Goal: Task Accomplishment & Management: Complete application form

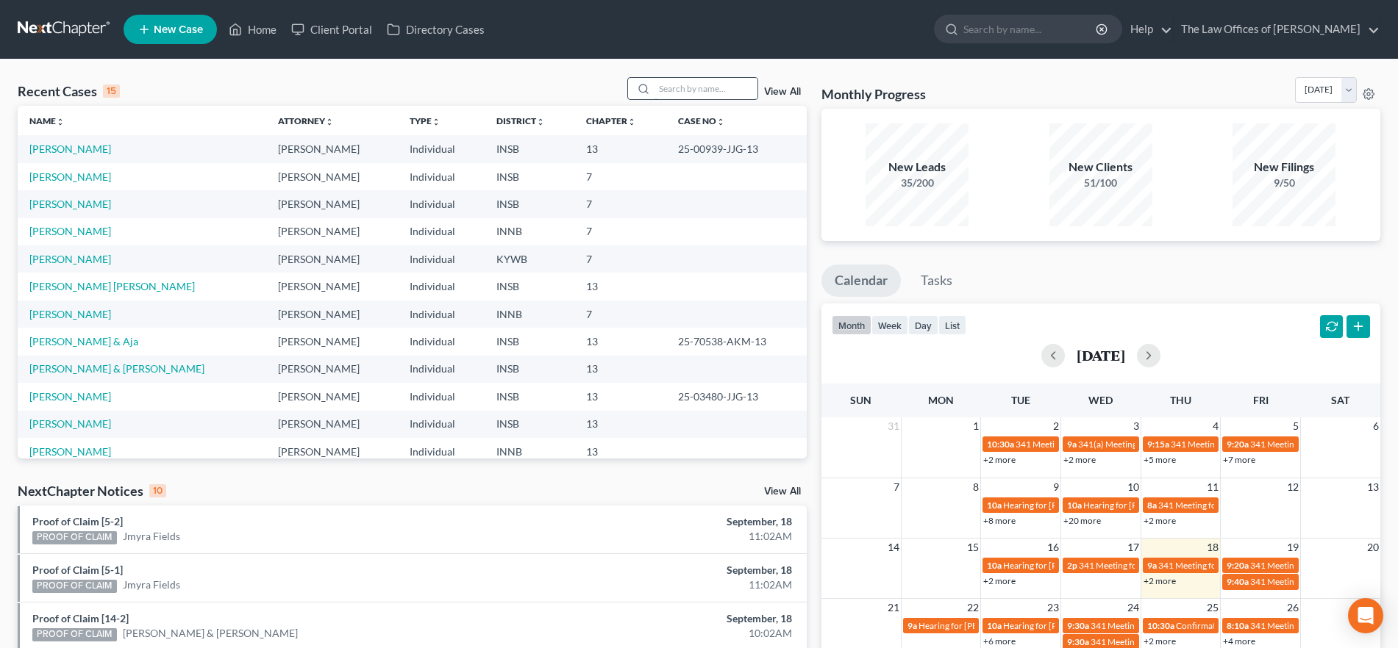
click at [710, 92] on input "search" at bounding box center [705, 88] width 103 height 21
type input "[PERSON_NAME]"
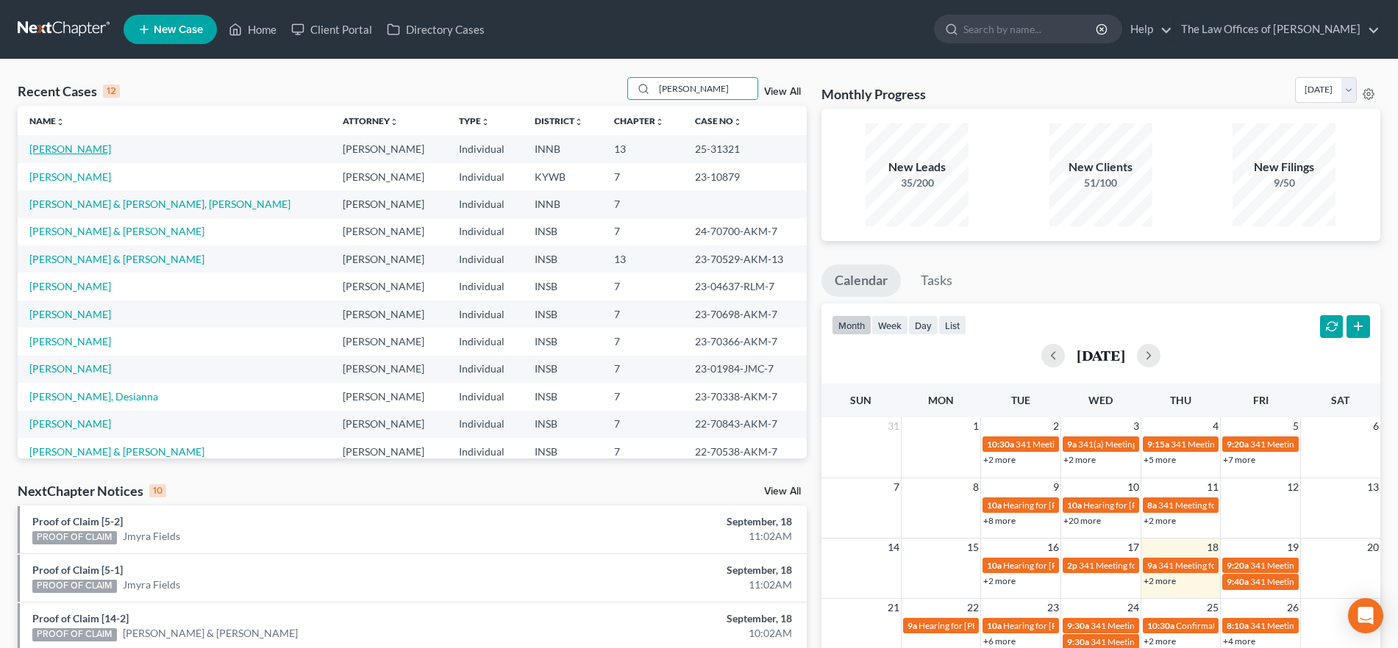
click at [63, 145] on link "[PERSON_NAME]" at bounding box center [70, 149] width 82 height 12
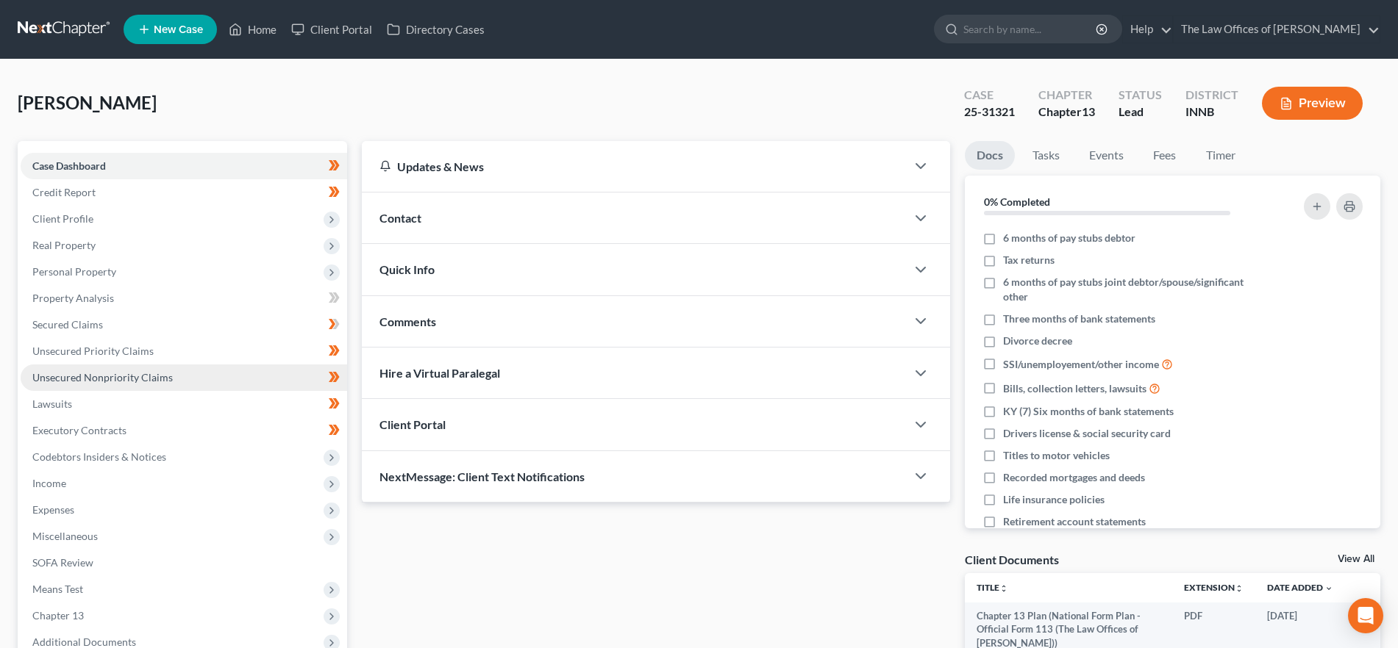
click at [164, 369] on link "Unsecured Nonpriority Claims" at bounding box center [184, 378] width 326 height 26
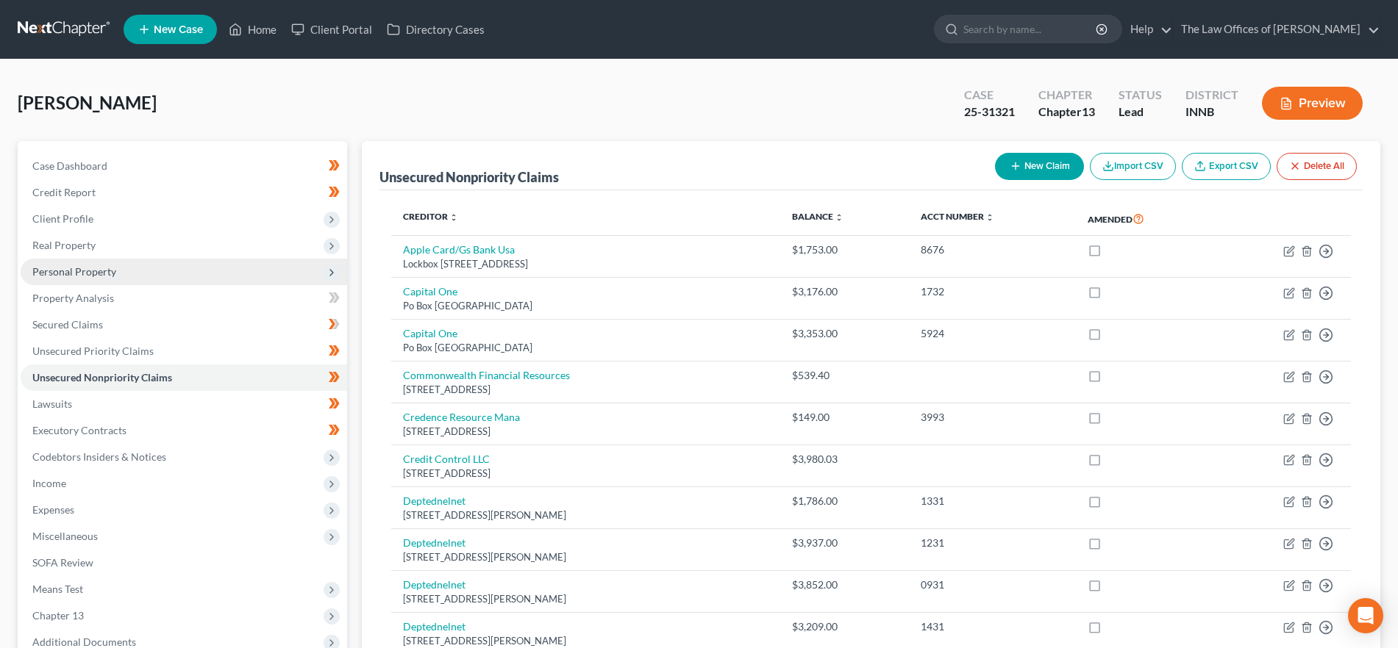
click at [132, 269] on span "Personal Property" at bounding box center [184, 272] width 326 height 26
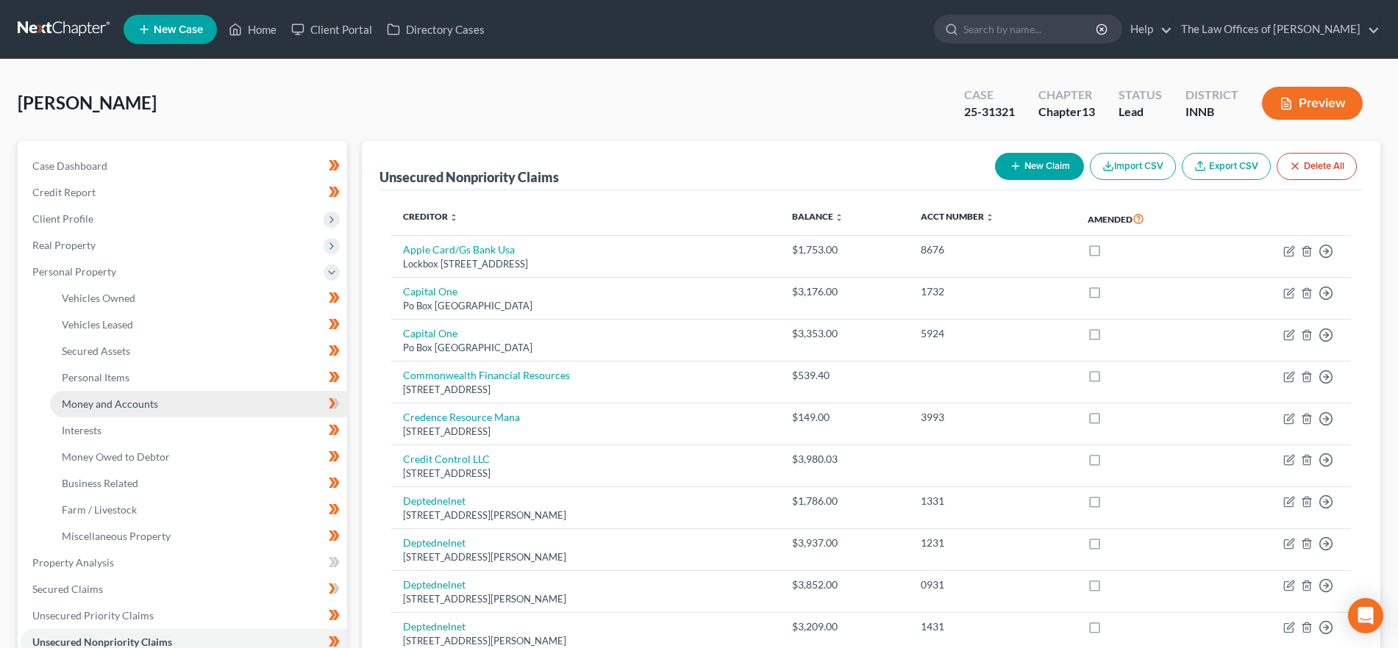
click at [141, 399] on span "Money and Accounts" at bounding box center [110, 404] width 96 height 12
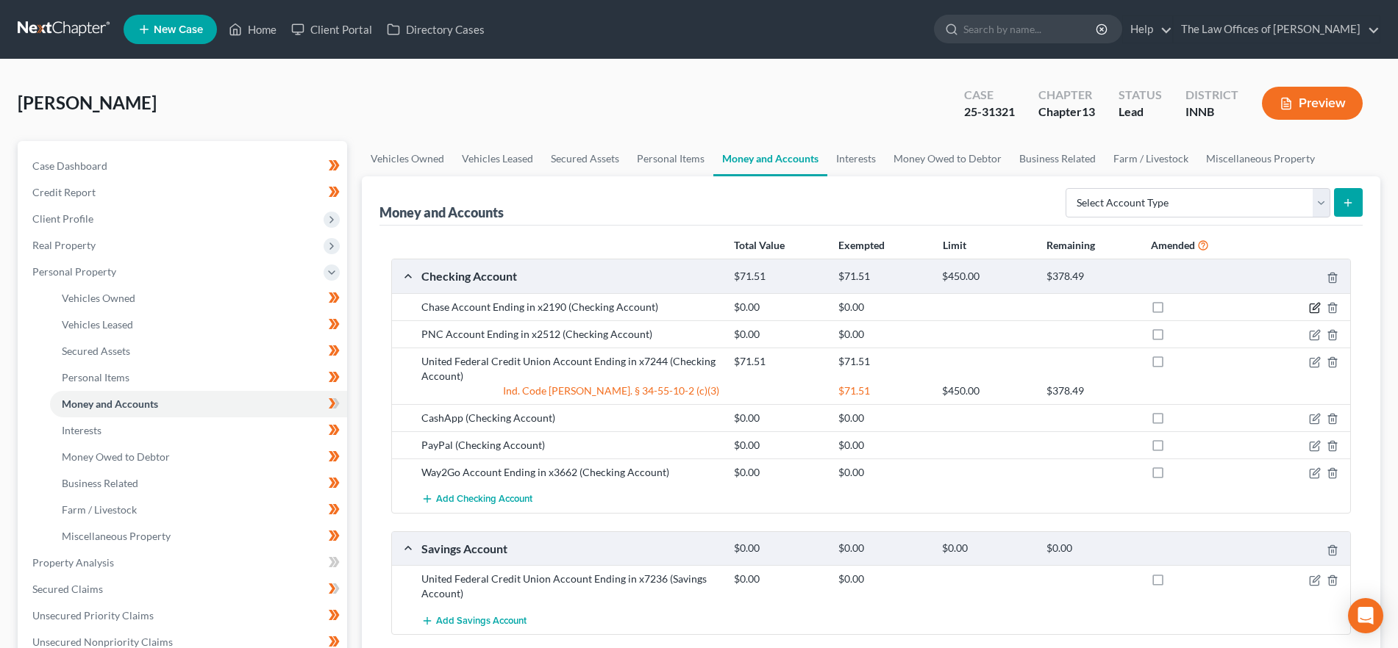
click at [1317, 304] on icon "button" at bounding box center [1315, 306] width 7 height 7
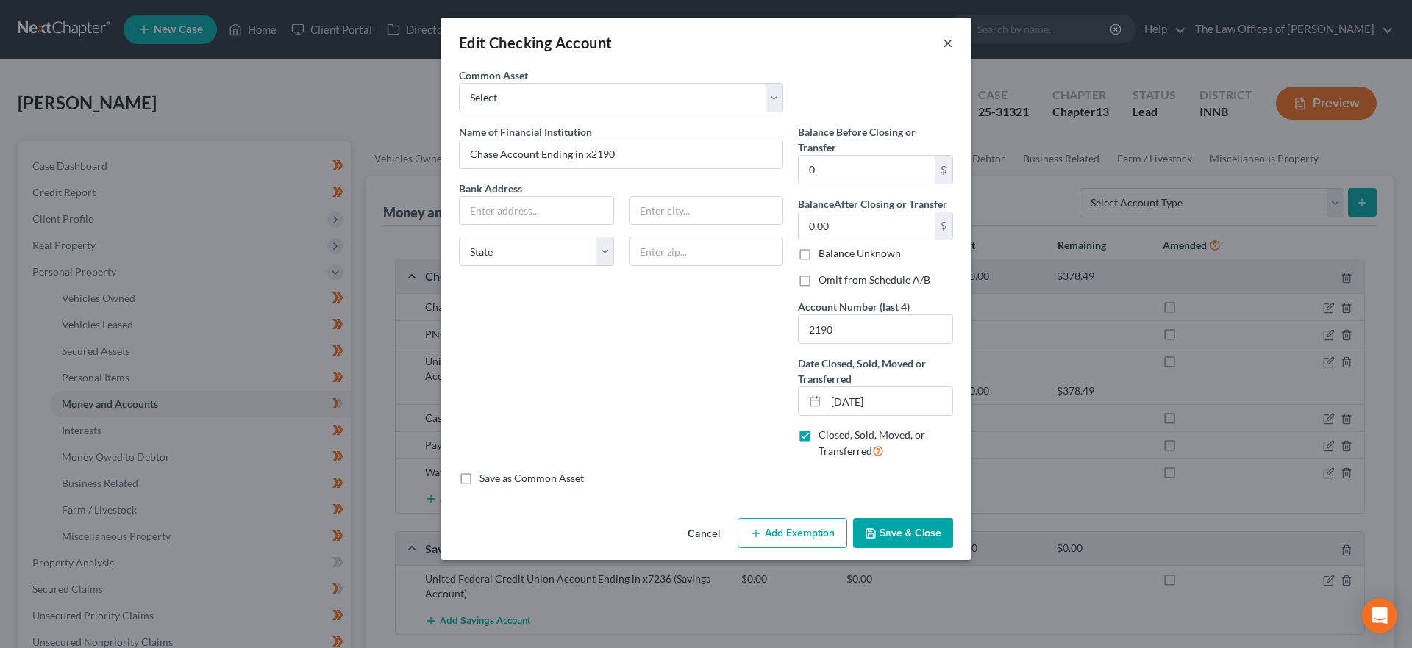
click at [942, 40] on button "×" at bounding box center [947, 43] width 10 height 18
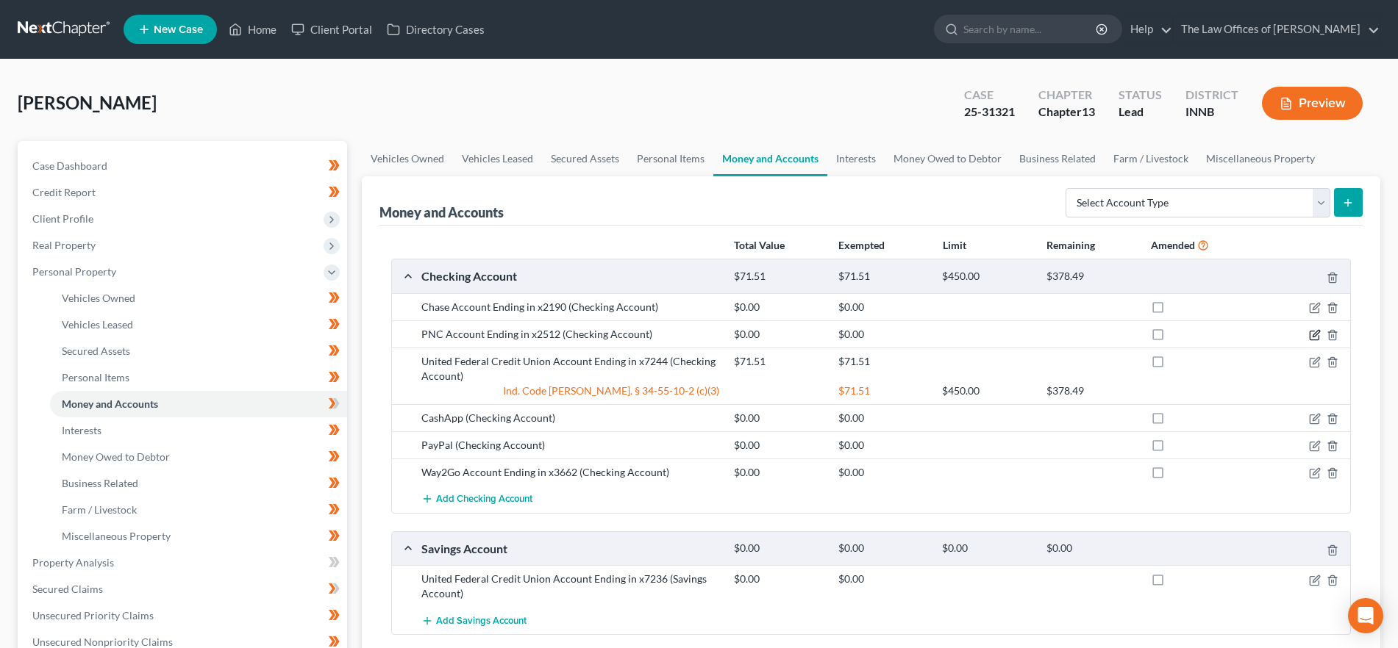
click at [1314, 332] on icon "button" at bounding box center [1315, 335] width 12 height 12
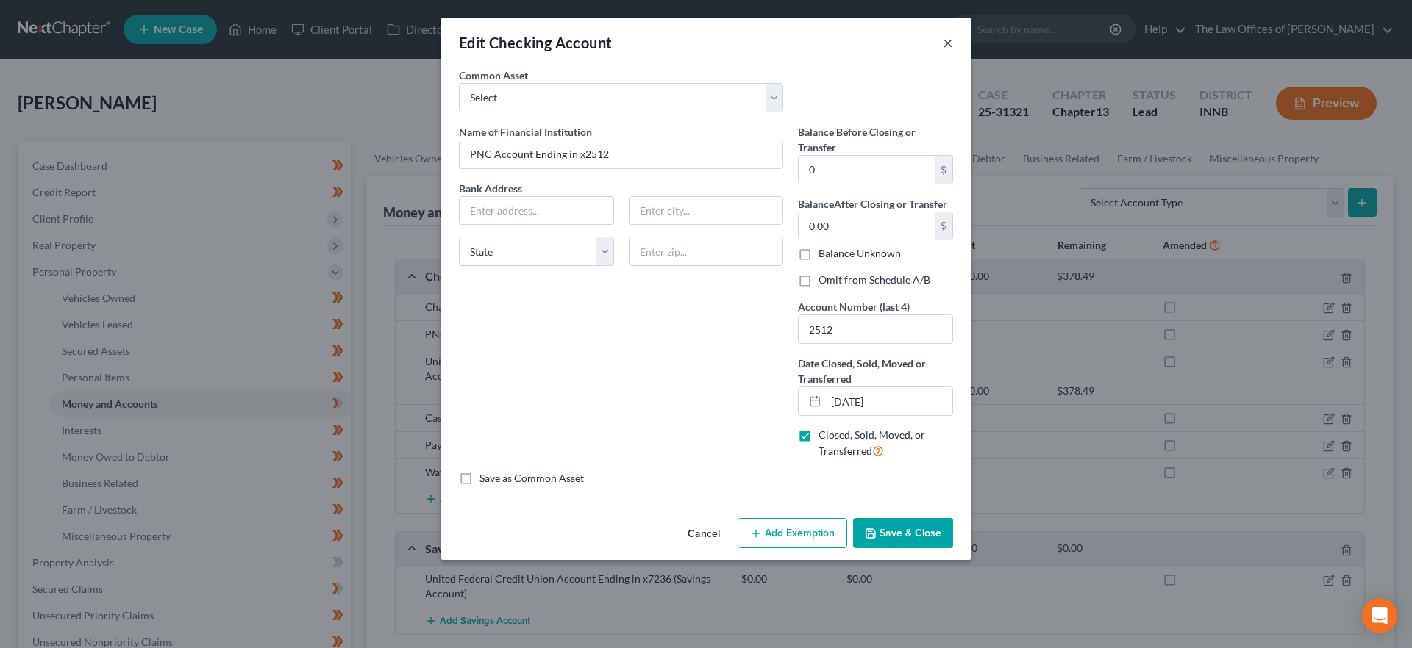
drag, startPoint x: 943, startPoint y: 36, endPoint x: 921, endPoint y: 50, distance: 26.1
click at [943, 35] on button "×" at bounding box center [947, 43] width 10 height 18
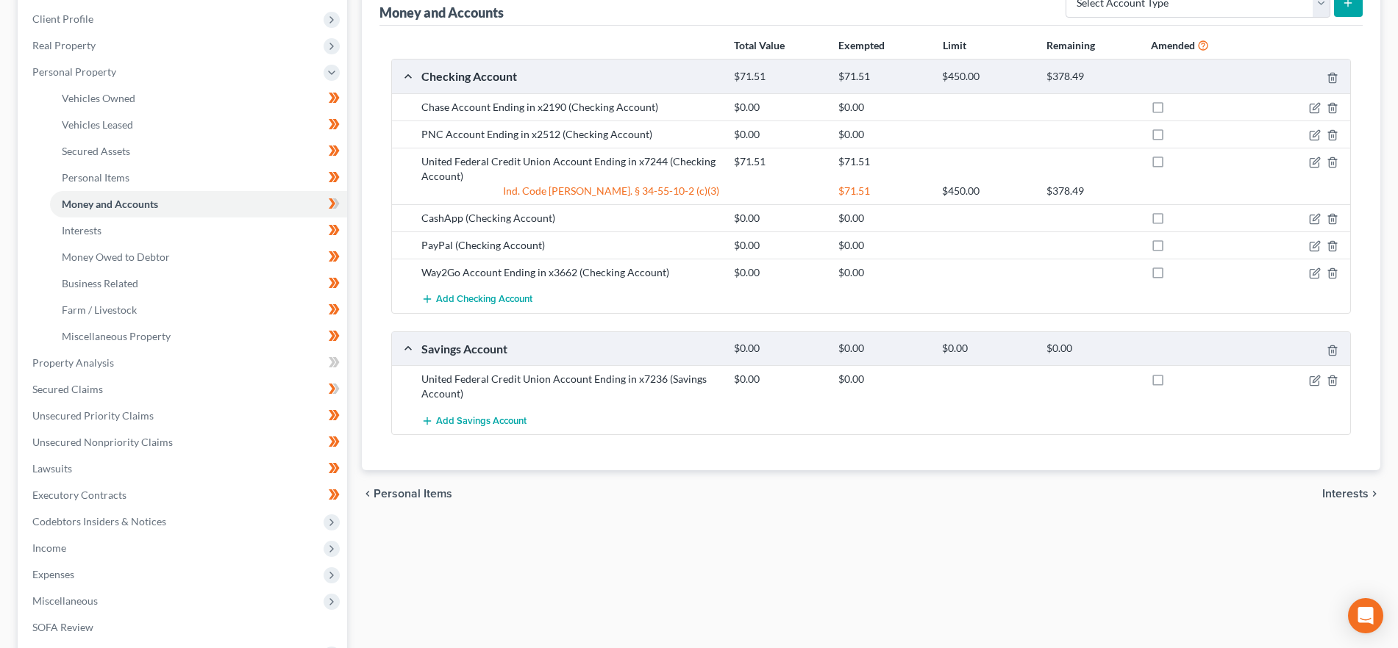
scroll to position [193, 0]
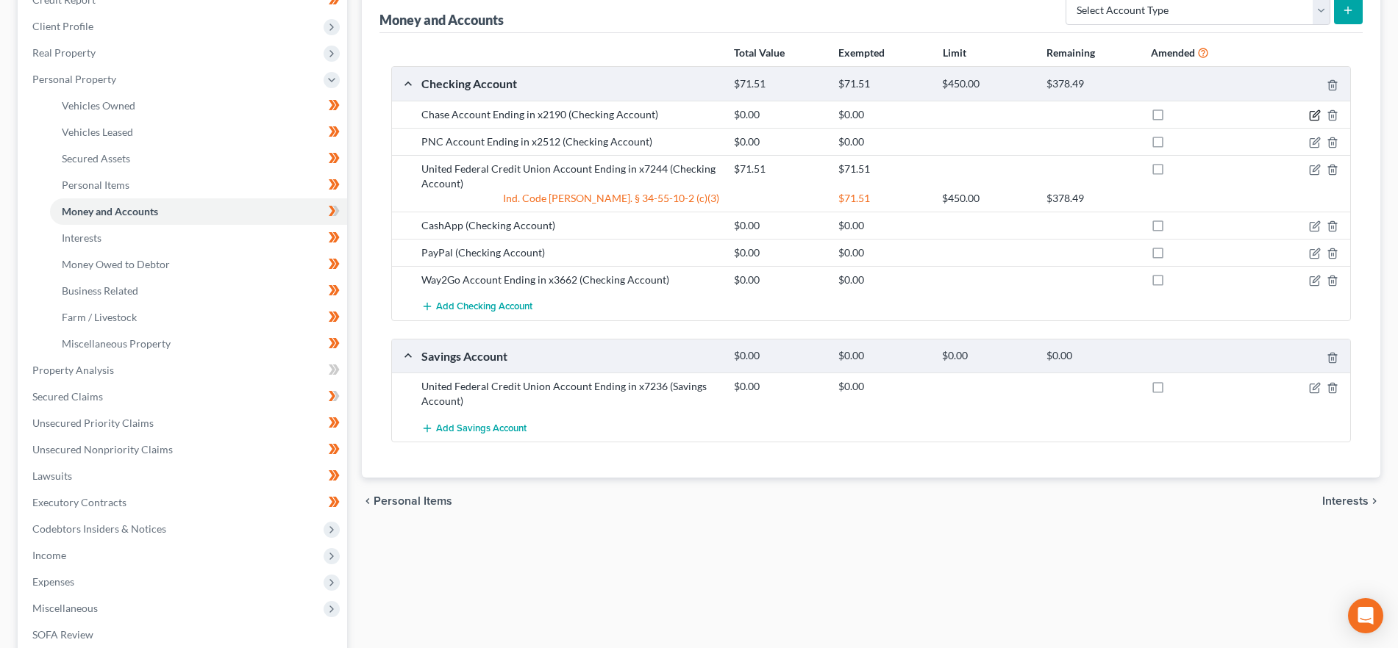
click at [1317, 112] on icon "button" at bounding box center [1315, 116] width 12 height 12
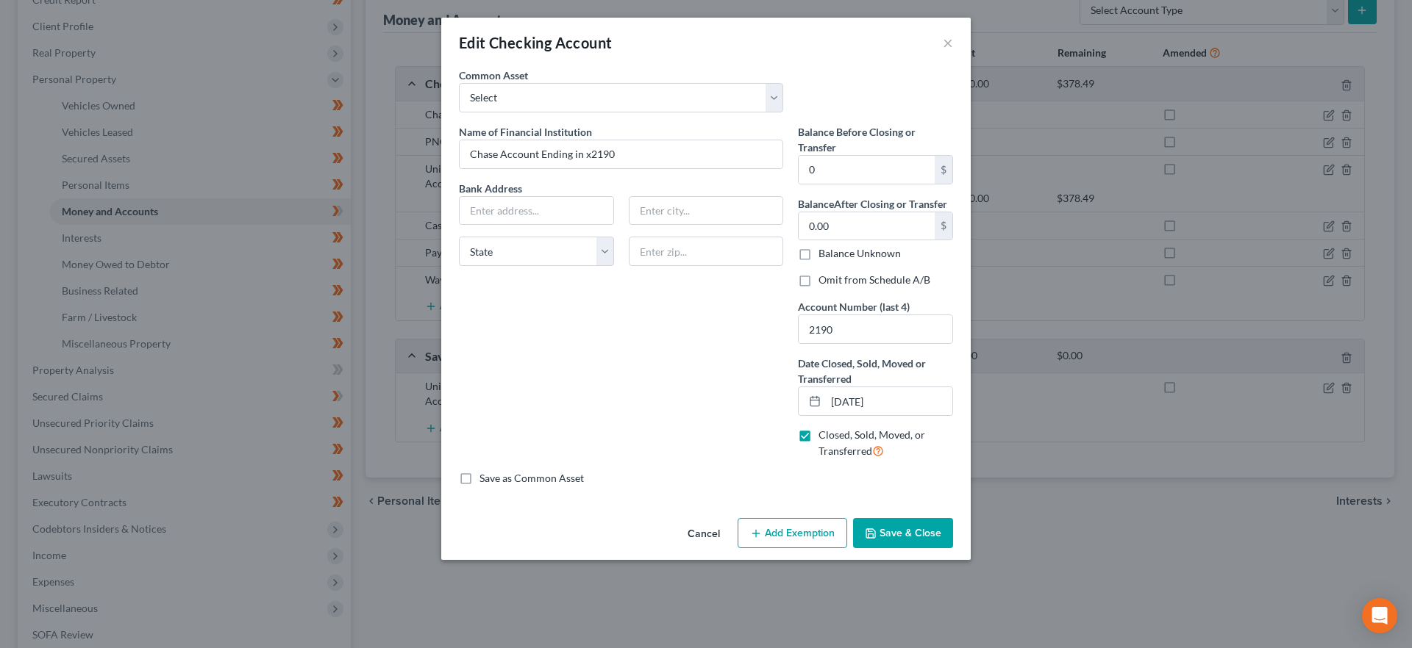
click at [818, 276] on label "Omit from Schedule A/B" at bounding box center [874, 280] width 112 height 15
click at [824, 276] on input "Omit from Schedule A/B" at bounding box center [829, 278] width 10 height 10
checkbox input "true"
click at [896, 537] on button "Save & Close" at bounding box center [903, 533] width 100 height 31
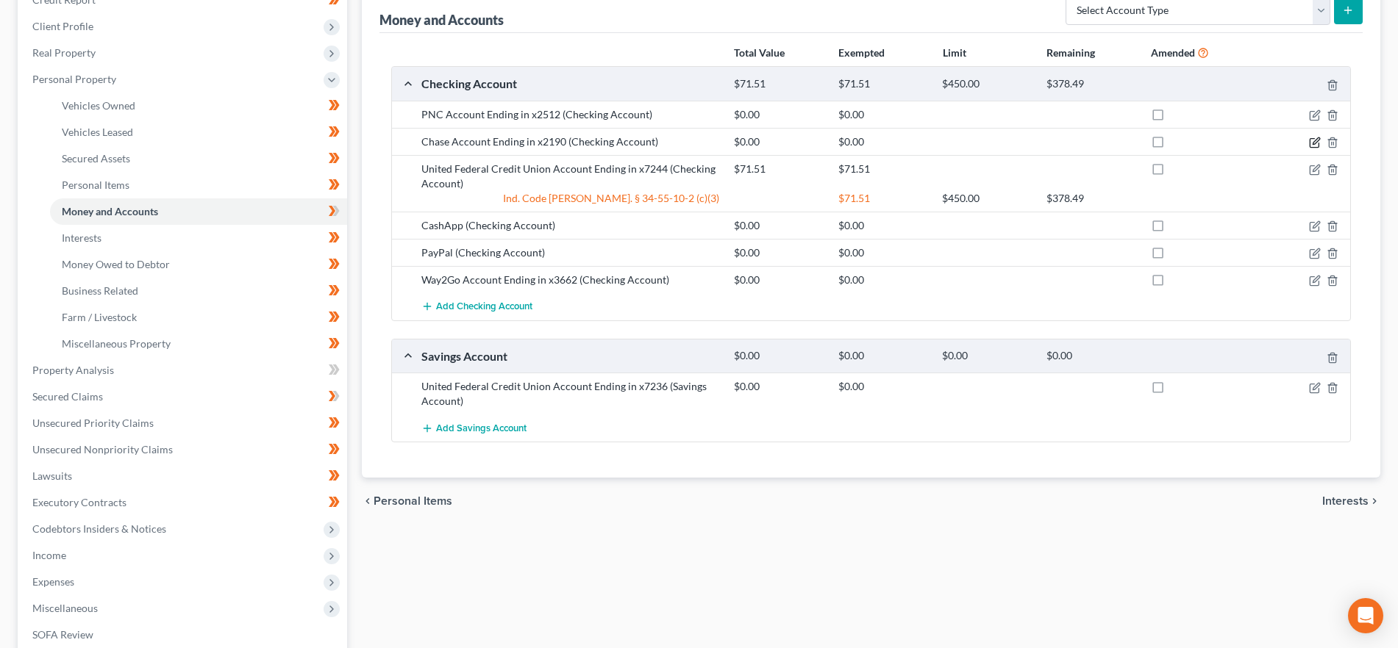
click at [1311, 137] on icon "button" at bounding box center [1315, 143] width 12 height 12
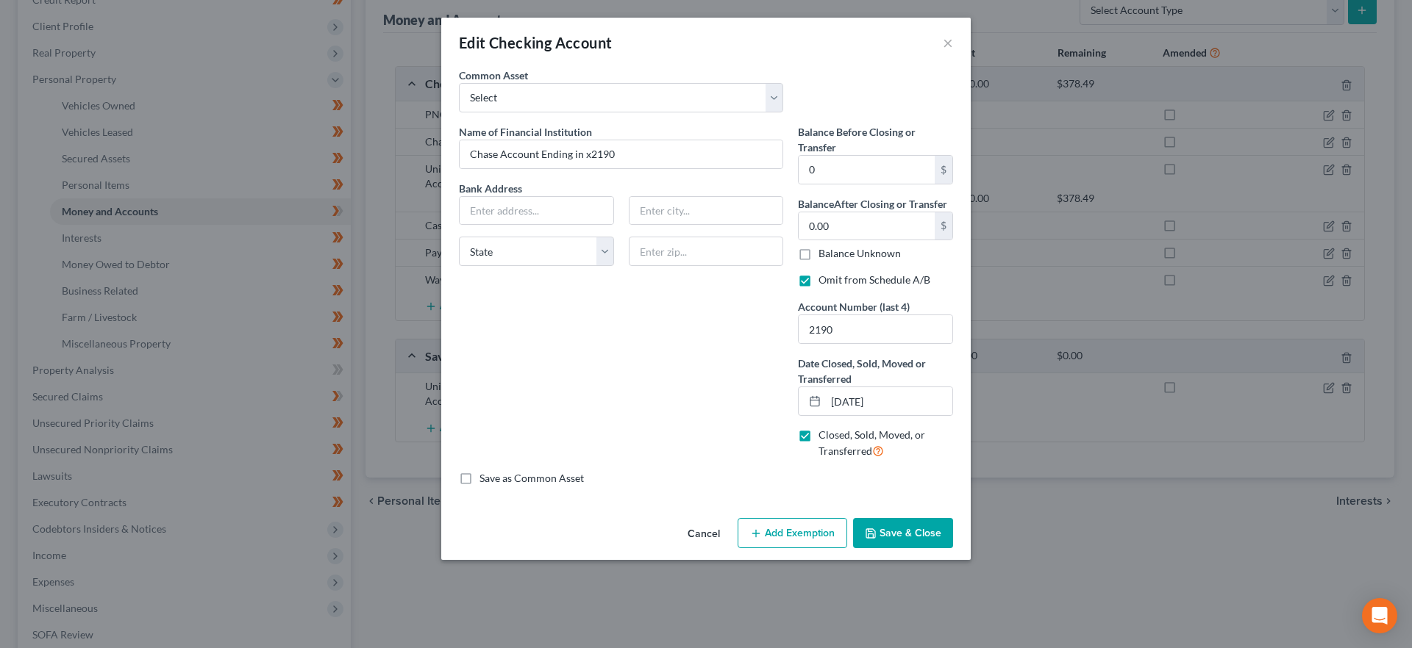
click at [902, 531] on button "Save & Close" at bounding box center [903, 533] width 100 height 31
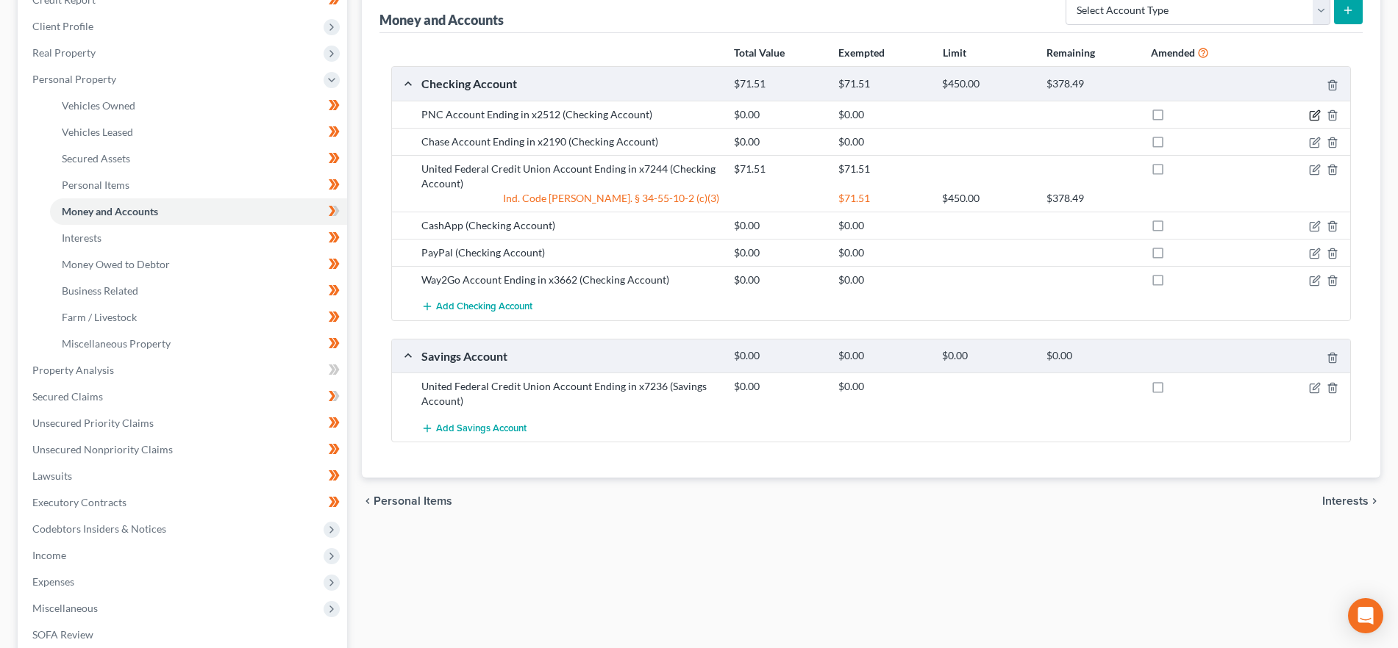
click at [1314, 111] on icon "button" at bounding box center [1315, 116] width 12 height 12
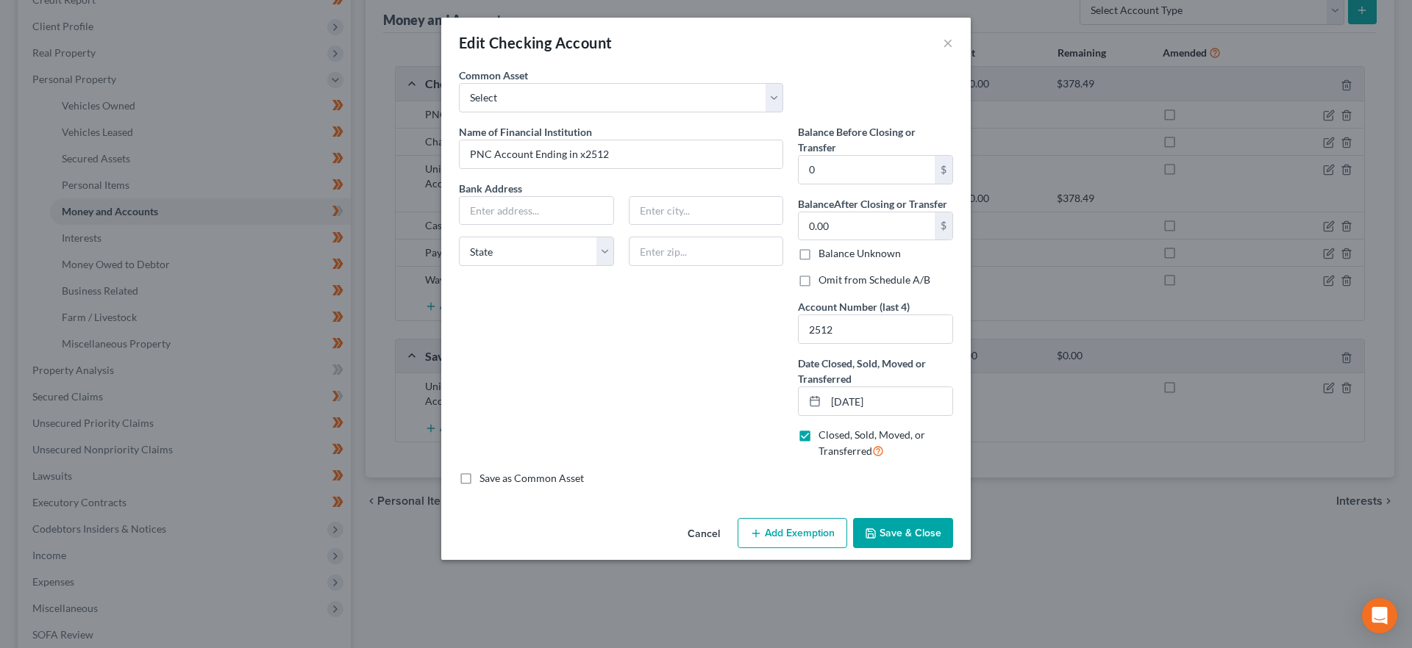
click at [818, 282] on label "Omit from Schedule A/B" at bounding box center [874, 280] width 112 height 15
click at [824, 282] on input "Omit from Schedule A/B" at bounding box center [829, 278] width 10 height 10
checkbox input "true"
click at [914, 534] on button "Save & Close" at bounding box center [903, 533] width 100 height 31
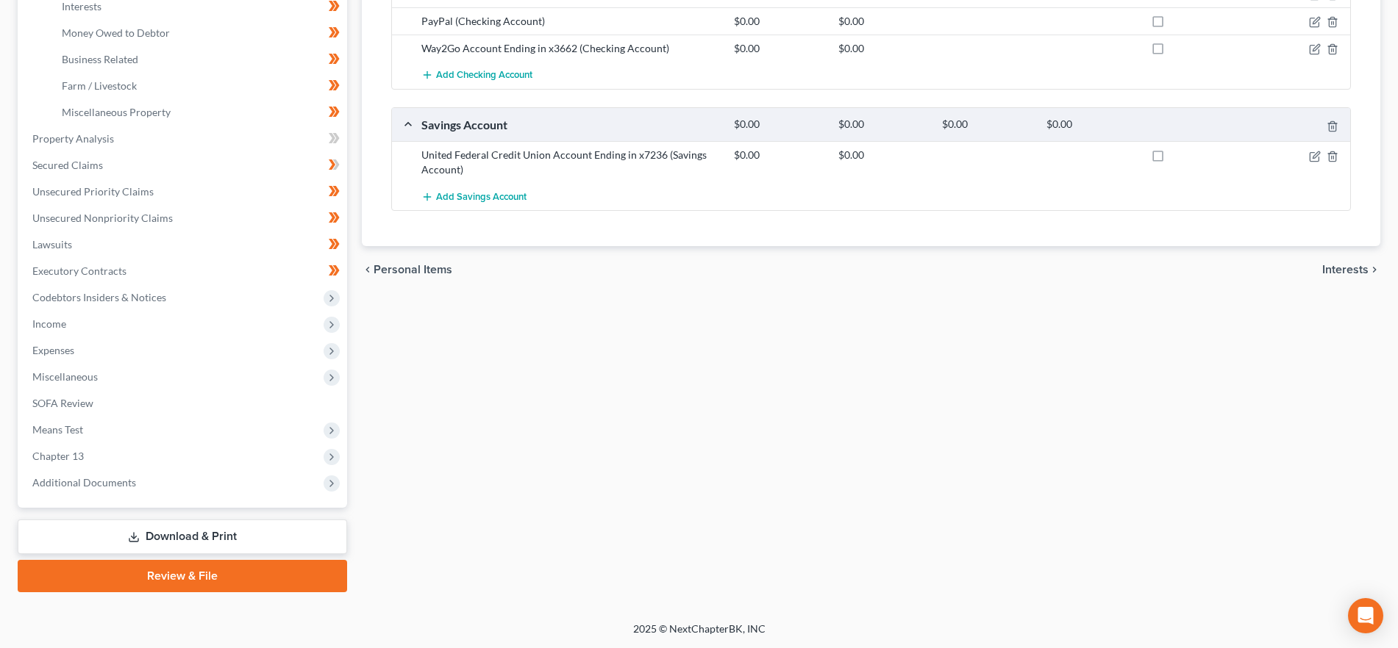
drag, startPoint x: 185, startPoint y: 526, endPoint x: 319, endPoint y: 517, distance: 134.9
click at [185, 526] on link "Download & Print" at bounding box center [182, 537] width 329 height 35
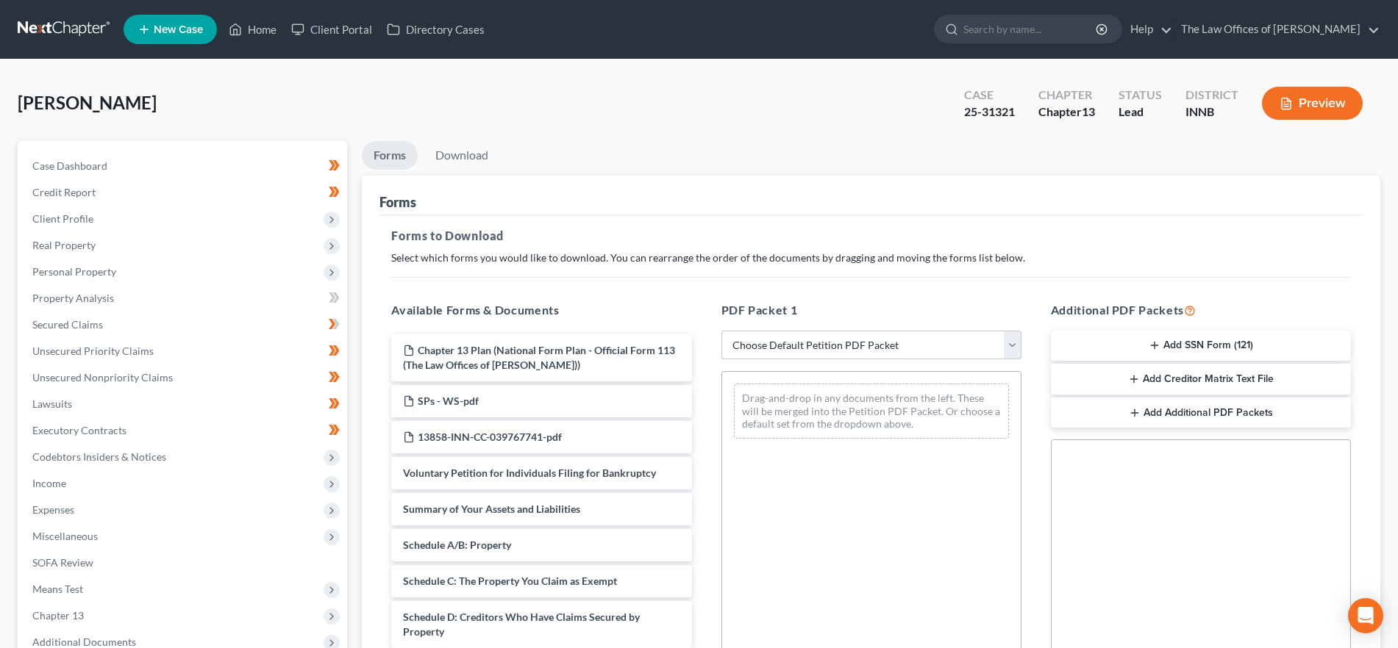
click at [854, 335] on select "Choose Default Petition PDF Packet Complete Bankruptcy Petition (all forms and …" at bounding box center [871, 345] width 300 height 29
select select "2"
click at [721, 331] on select "Choose Default Petition PDF Packet Complete Bankruptcy Petition (all forms and …" at bounding box center [871, 345] width 300 height 29
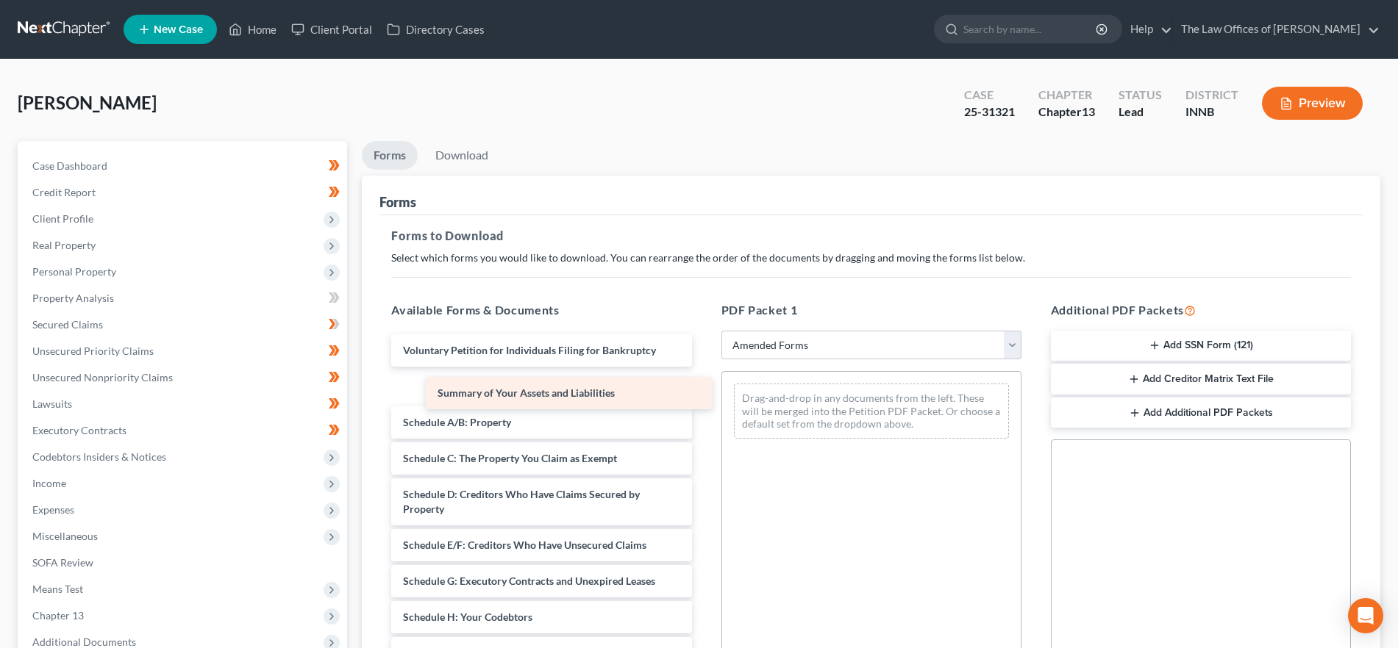
drag, startPoint x: 598, startPoint y: 383, endPoint x: 829, endPoint y: 401, distance: 231.6
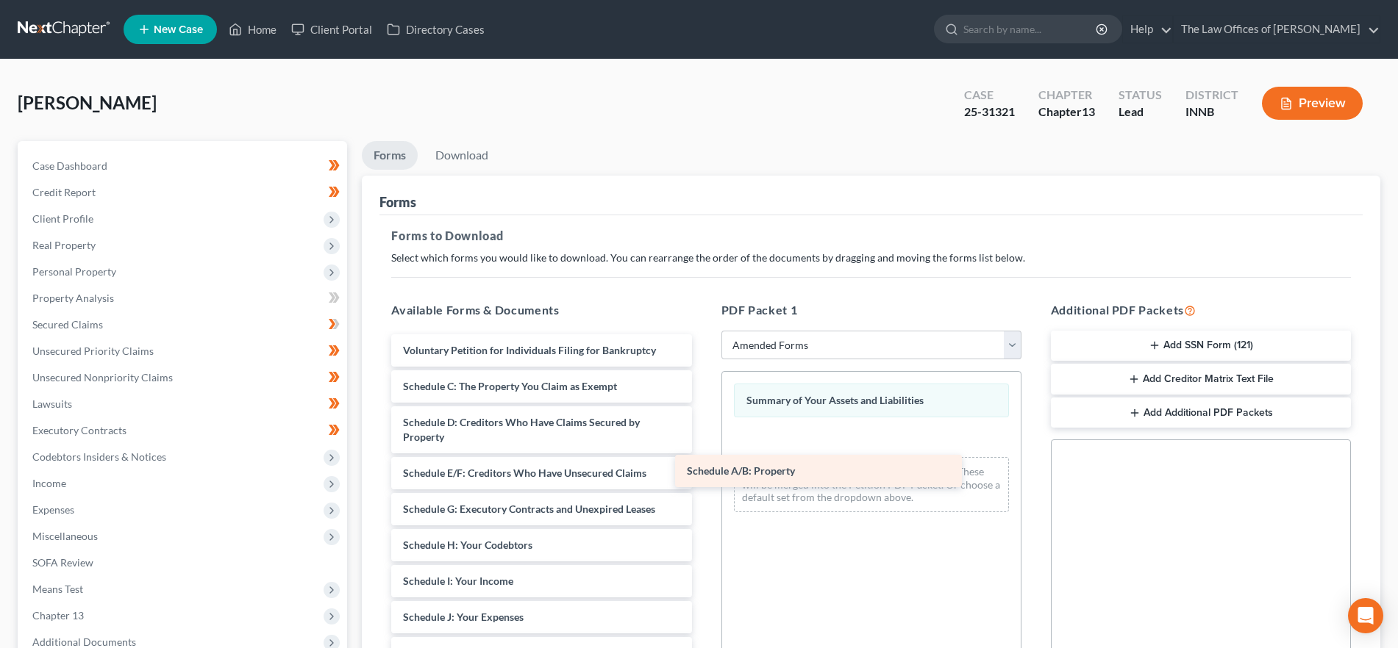
drag, startPoint x: 562, startPoint y: 387, endPoint x: 884, endPoint y: 459, distance: 330.1
click at [703, 462] on div "Schedule A/B: Property Voluntary Petition for Individuals Filing for Bankruptcy…" at bounding box center [540, 625] width 323 height 581
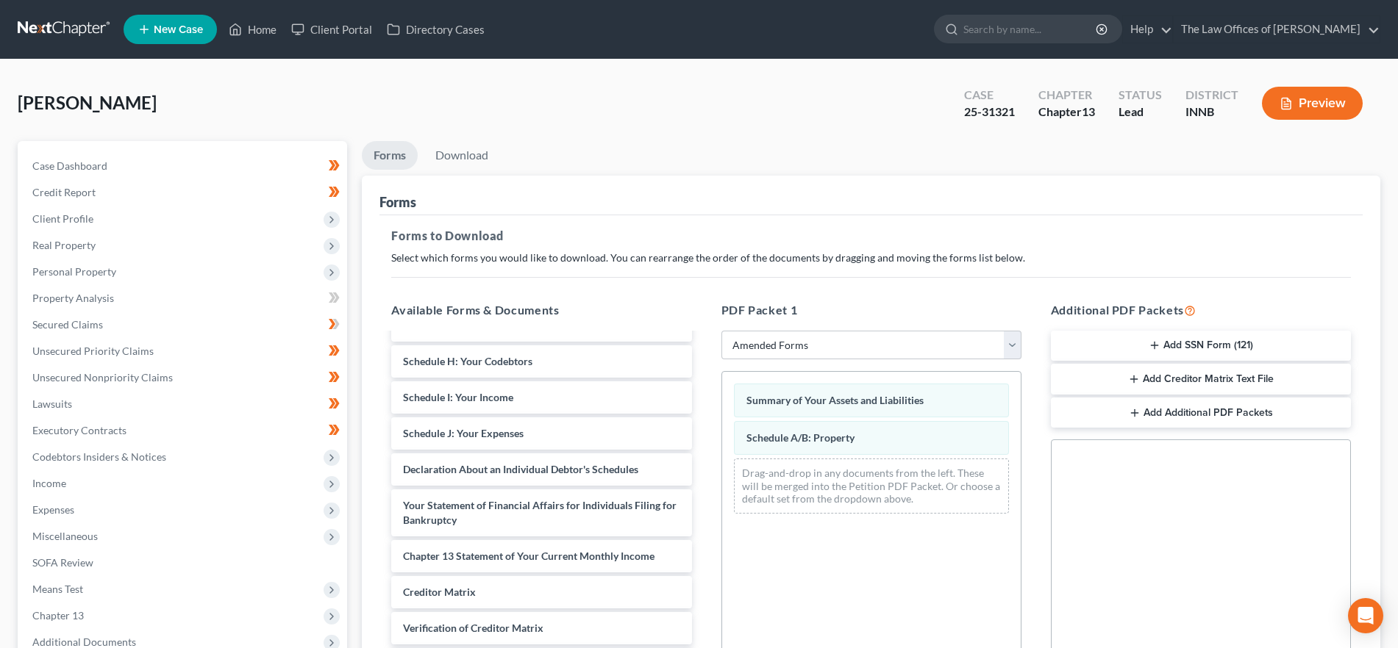
scroll to position [148, 0]
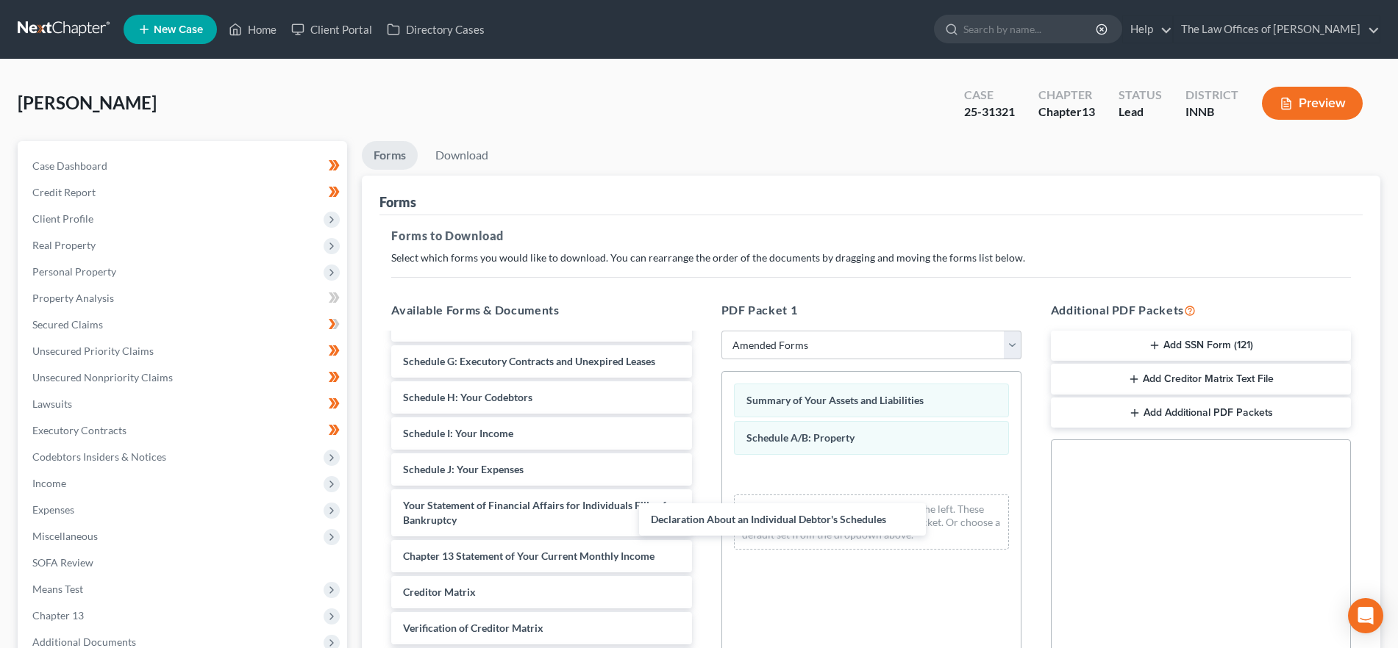
drag, startPoint x: 617, startPoint y: 476, endPoint x: 931, endPoint y: 513, distance: 316.9
click at [703, 518] on div "Declaration About an Individual Debtor's Schedules Voluntary Petition for Indiv…" at bounding box center [540, 459] width 323 height 545
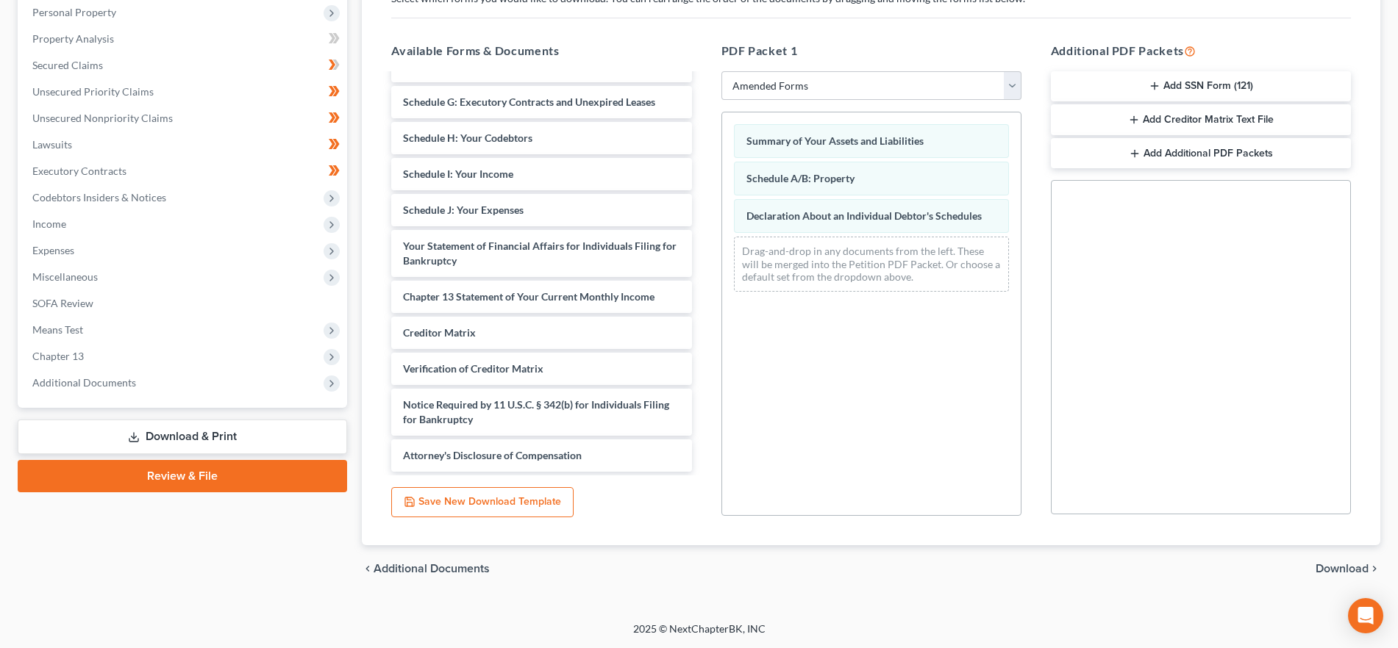
click at [1332, 566] on span "Download" at bounding box center [1341, 569] width 53 height 12
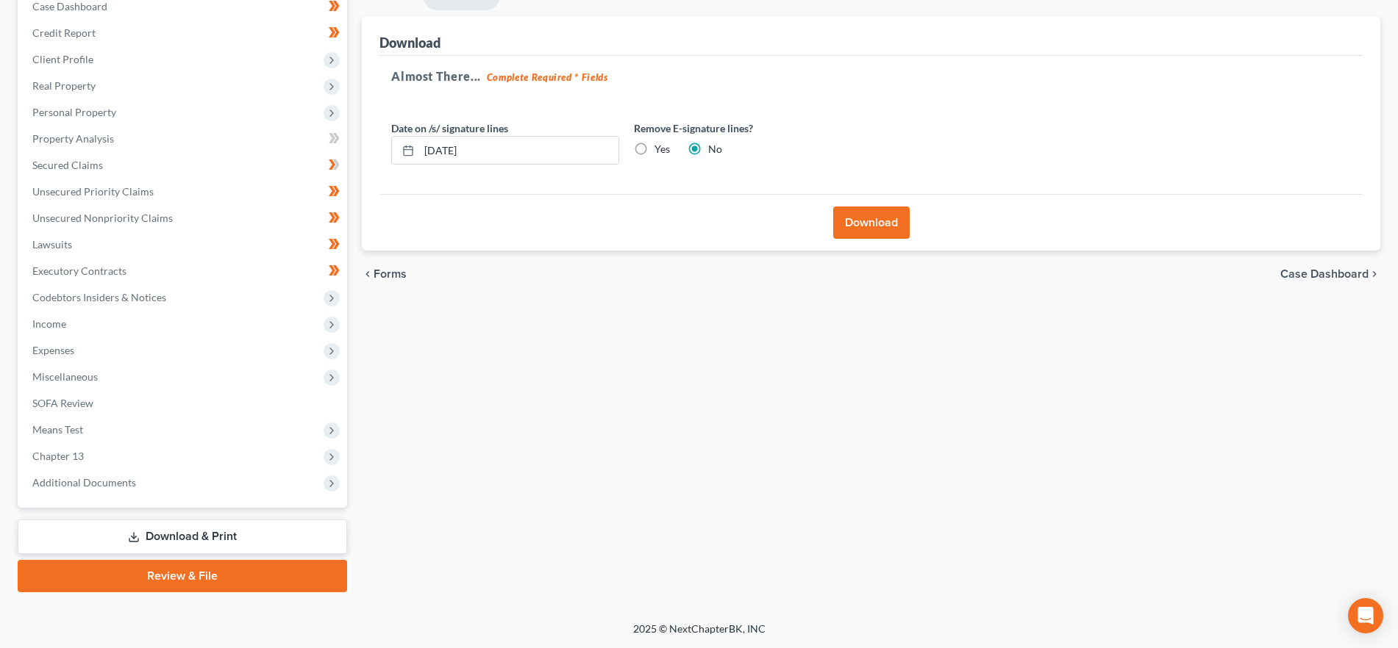
click at [654, 144] on label "Yes" at bounding box center [661, 149] width 15 height 15
click at [660, 144] on input "Yes" at bounding box center [665, 147] width 10 height 10
radio input "true"
radio input "false"
click at [851, 211] on button "Download" at bounding box center [871, 223] width 76 height 32
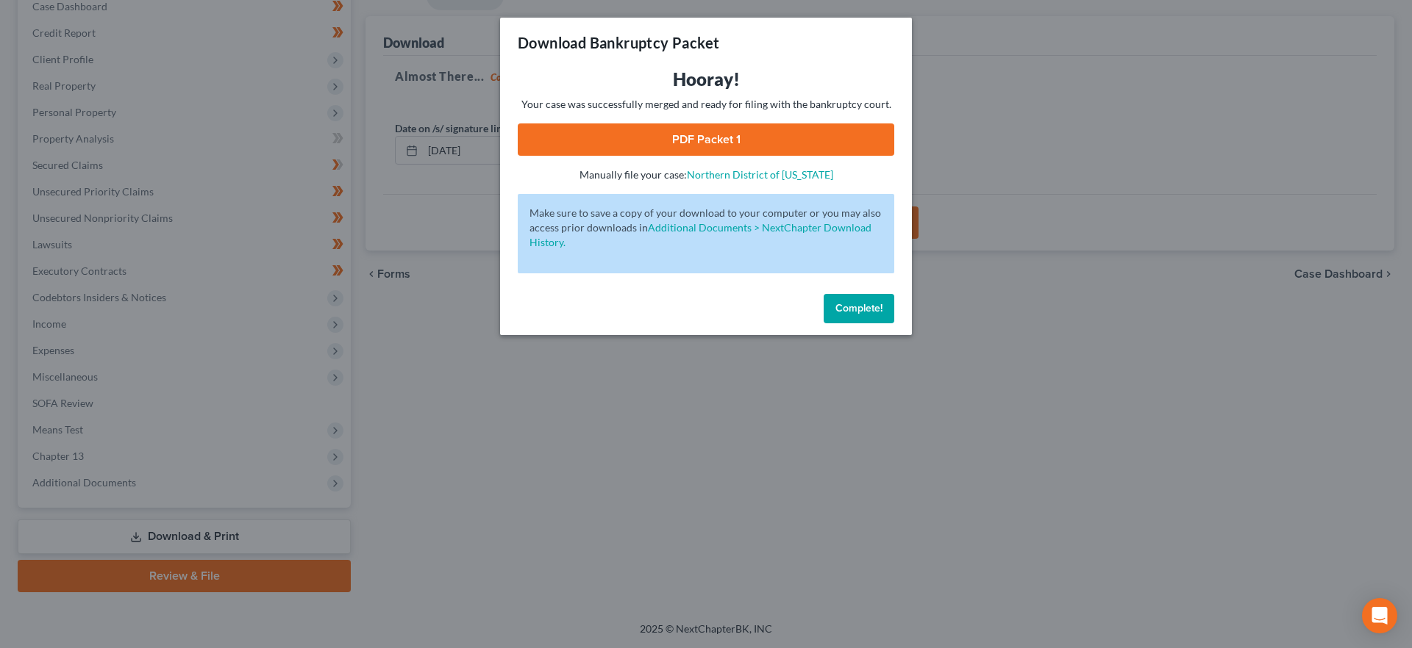
click at [718, 137] on link "PDF Packet 1" at bounding box center [706, 140] width 376 height 32
click at [858, 305] on span "Complete!" at bounding box center [858, 308] width 47 height 12
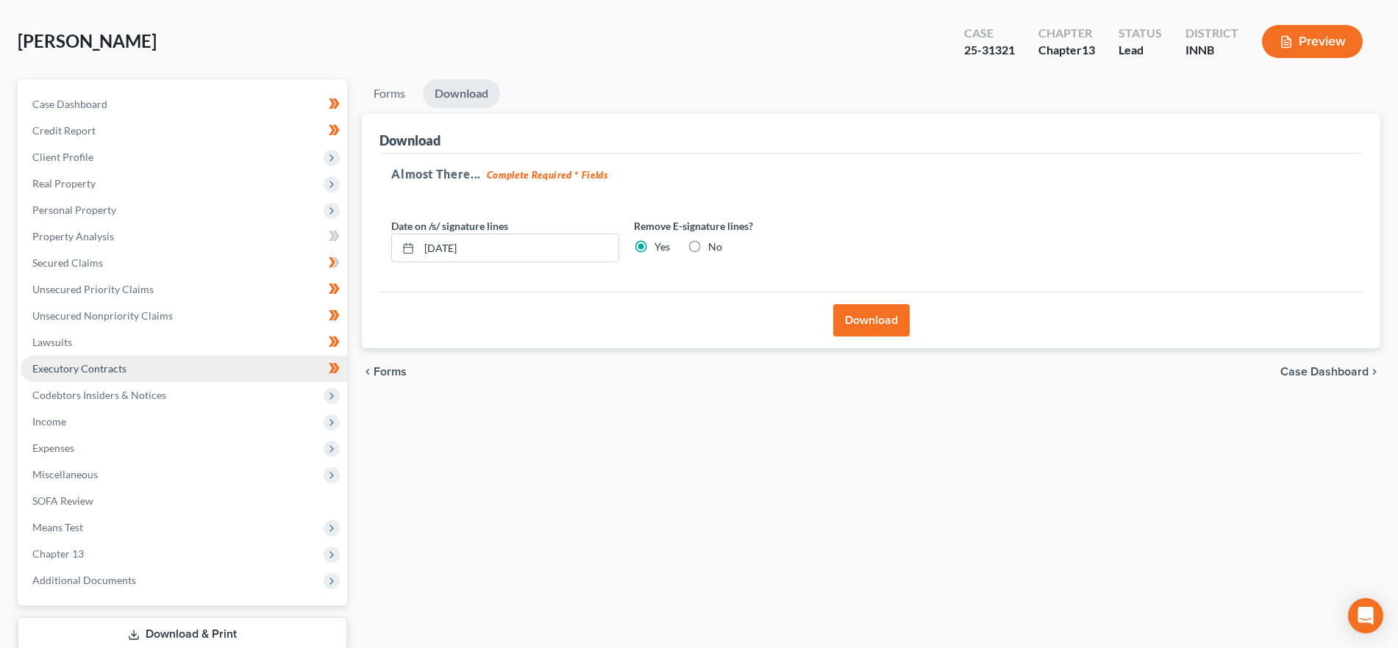
scroll to position [0, 0]
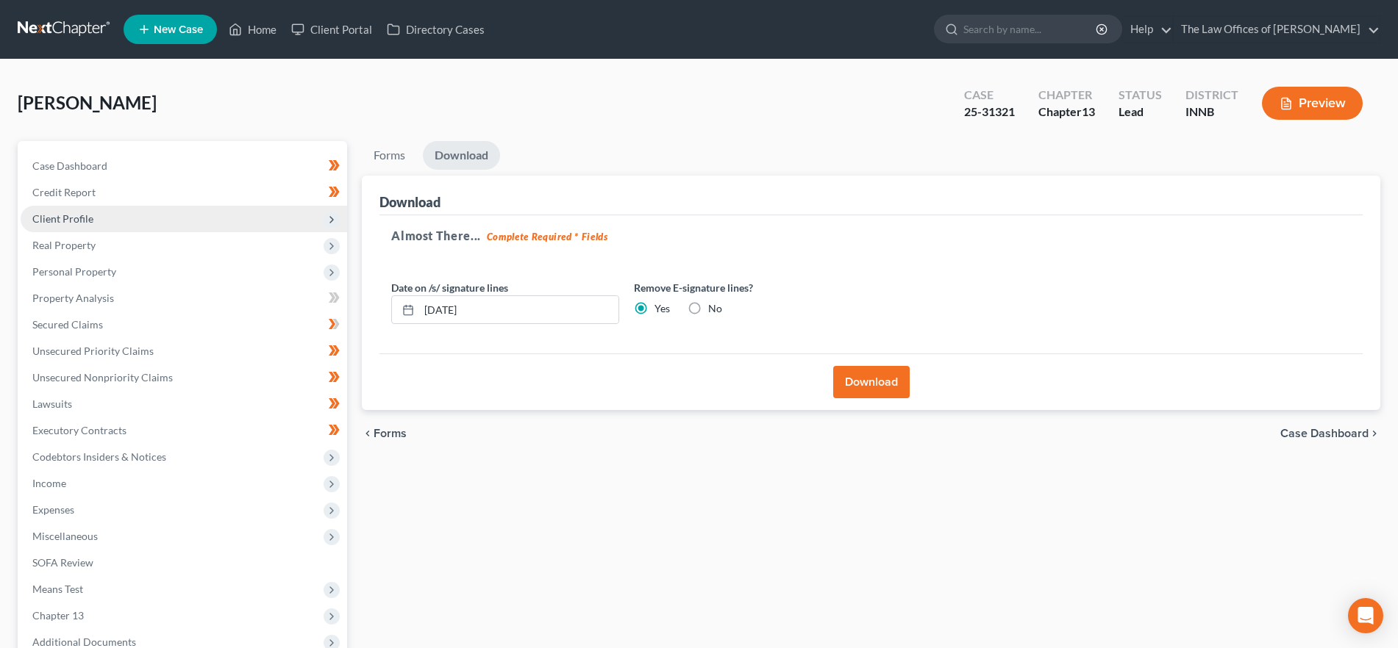
click at [112, 224] on span "Client Profile" at bounding box center [184, 219] width 326 height 26
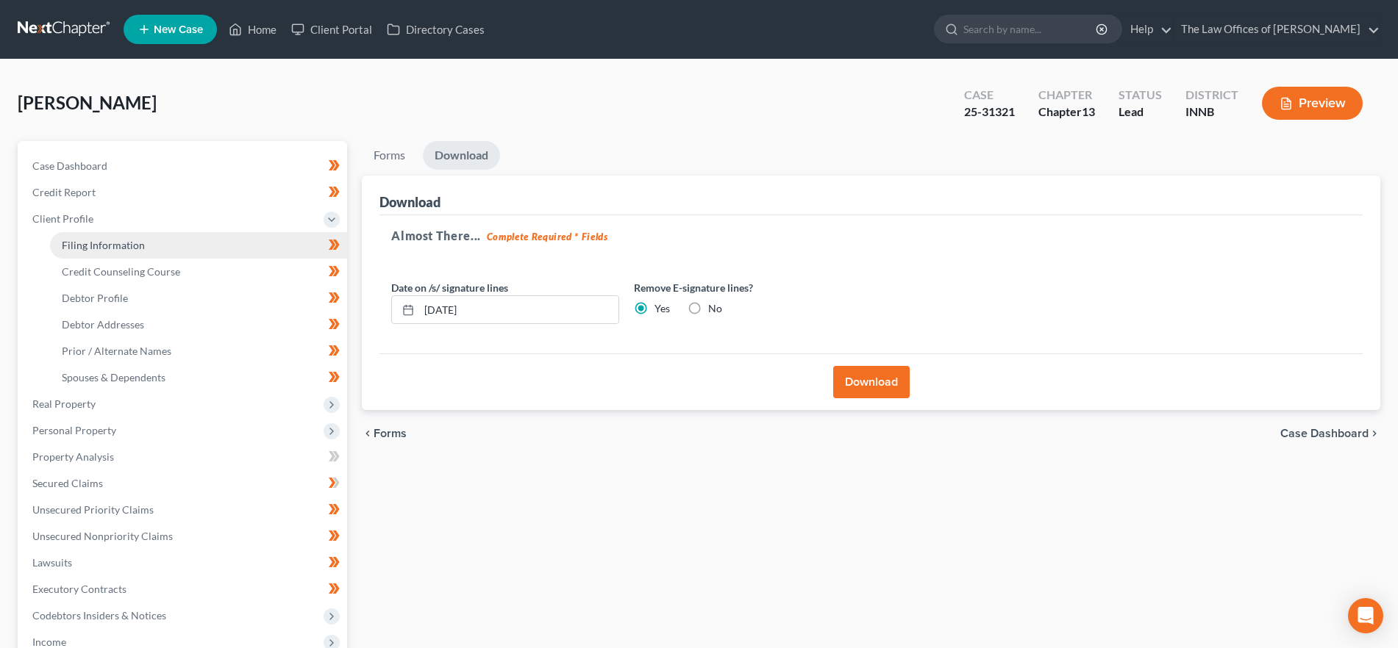
click at [131, 249] on span "Filing Information" at bounding box center [103, 245] width 83 height 12
select select "1"
select select "0"
select select "3"
select select "15"
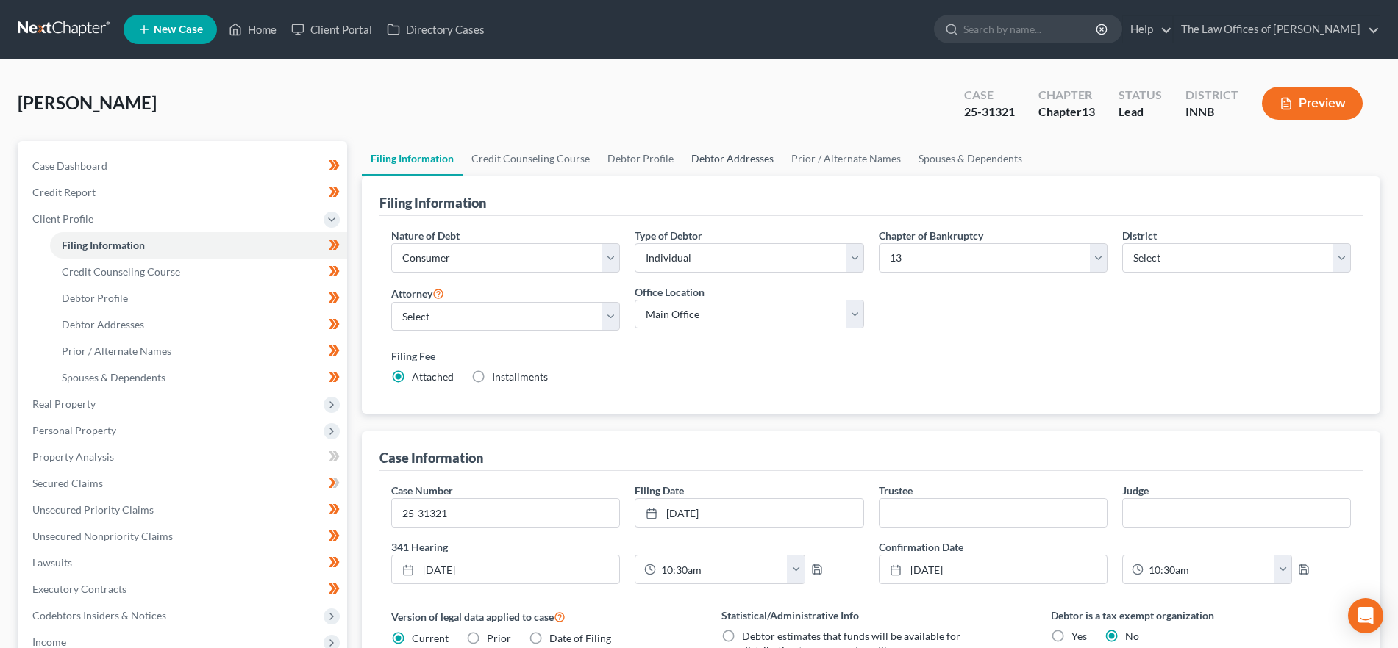
click at [740, 157] on link "Debtor Addresses" at bounding box center [732, 158] width 100 height 35
